Goal: Information Seeking & Learning: Understand process/instructions

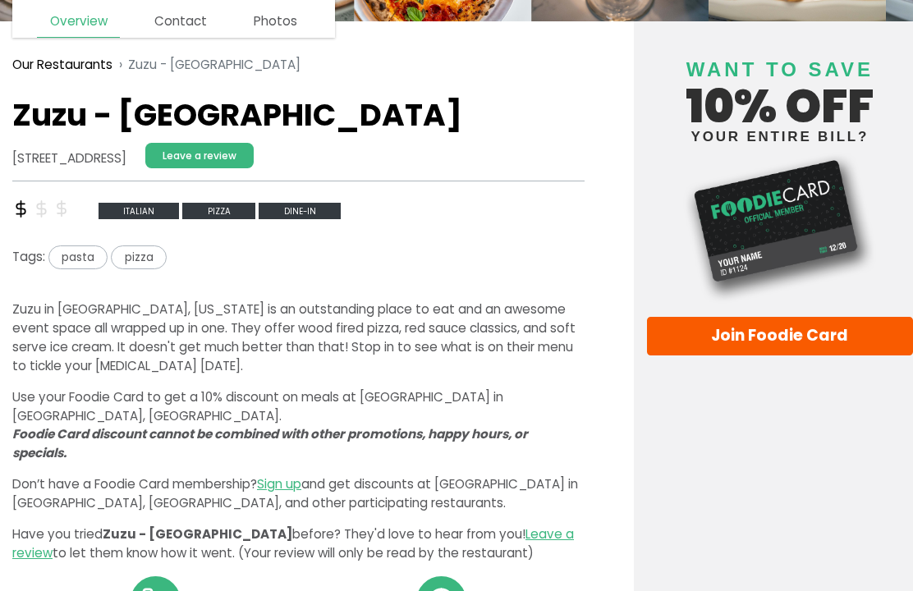
scroll to position [219, 0]
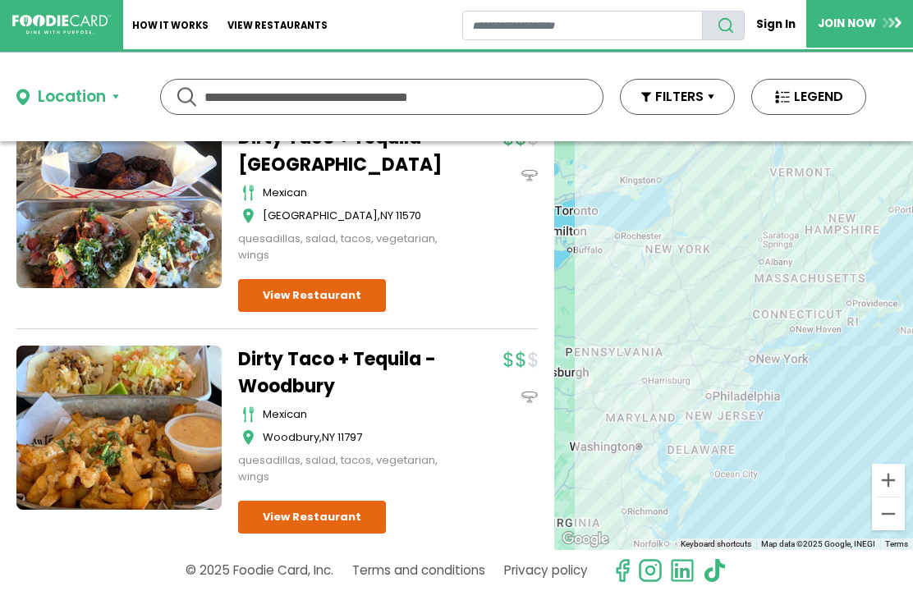
scroll to position [1023, 0]
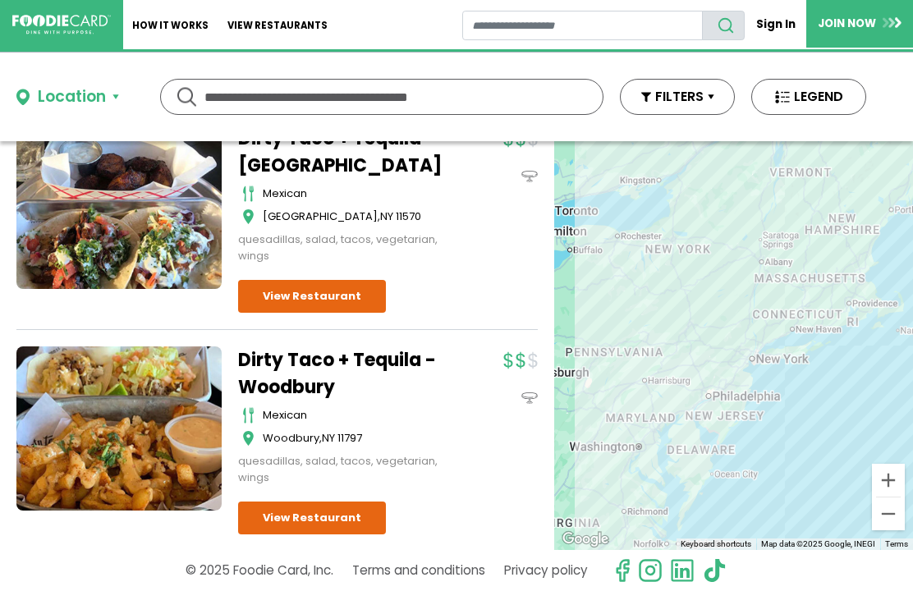
click at [86, 396] on link at bounding box center [118, 429] width 205 height 164
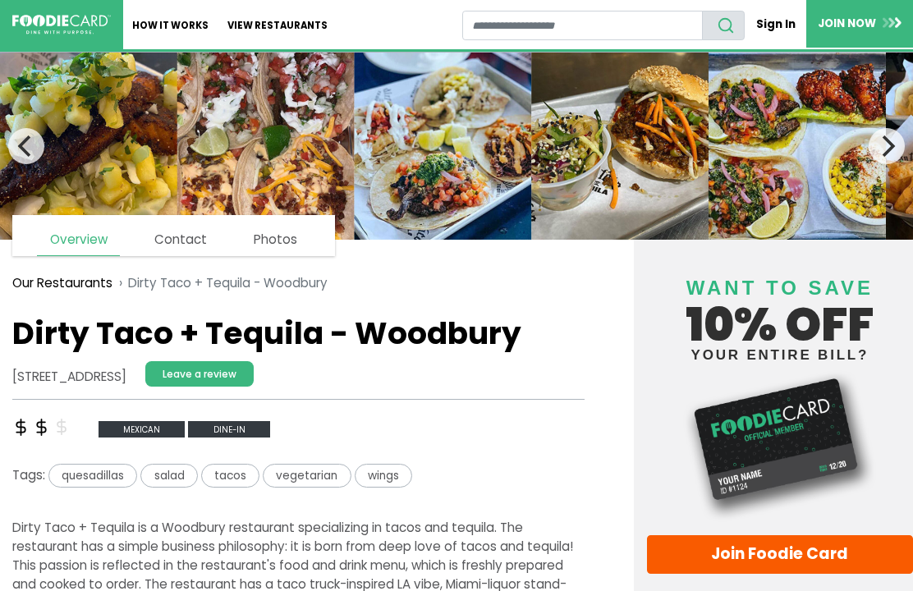
click at [191, 12] on link "How It Works" at bounding box center [170, 24] width 95 height 49
